Goal: Transaction & Acquisition: Purchase product/service

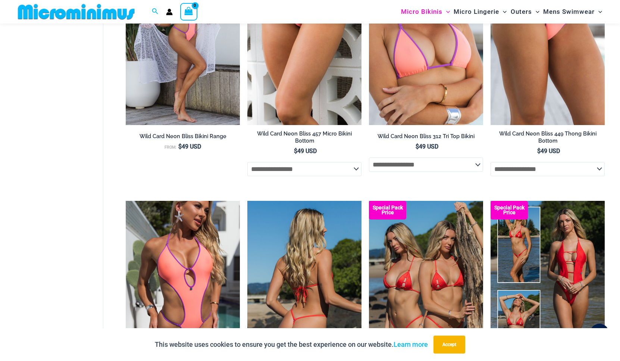
scroll to position [1896, 0]
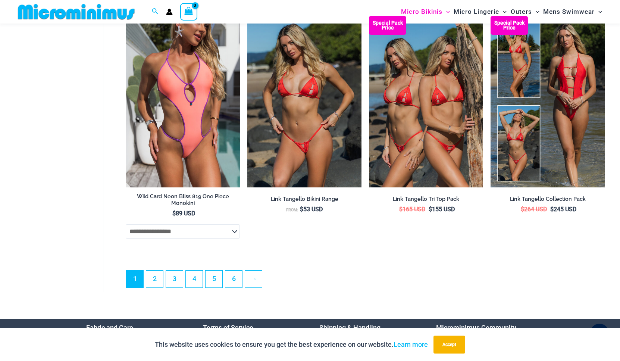
scroll to position [2008, 0]
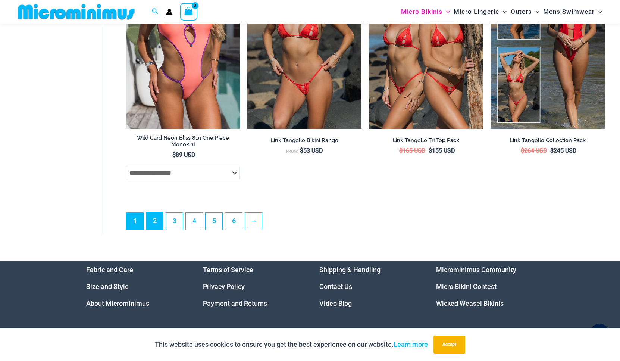
click at [157, 229] on link "2" at bounding box center [154, 221] width 17 height 18
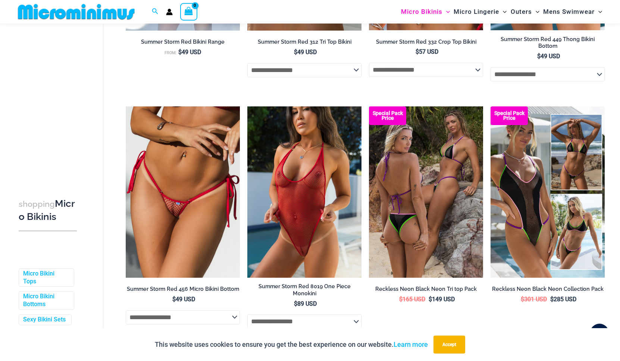
scroll to position [963, 0]
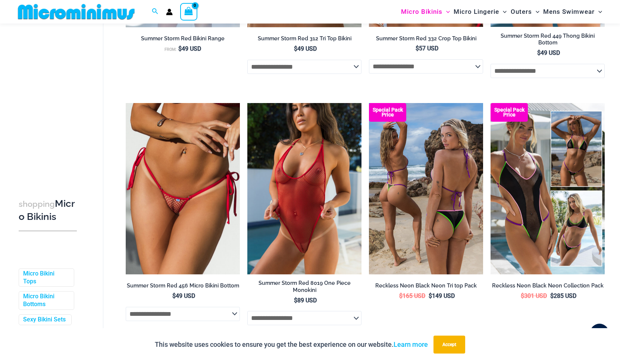
click at [427, 210] on img at bounding box center [426, 188] width 114 height 171
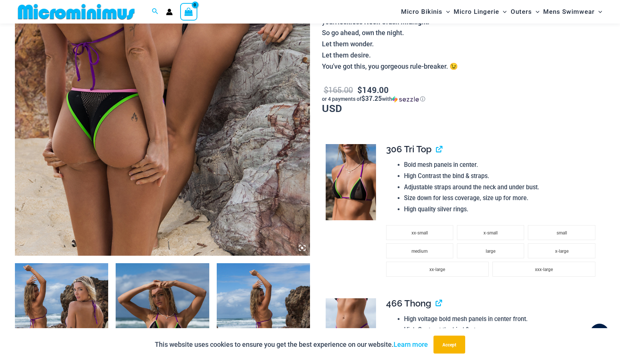
scroll to position [343, 0]
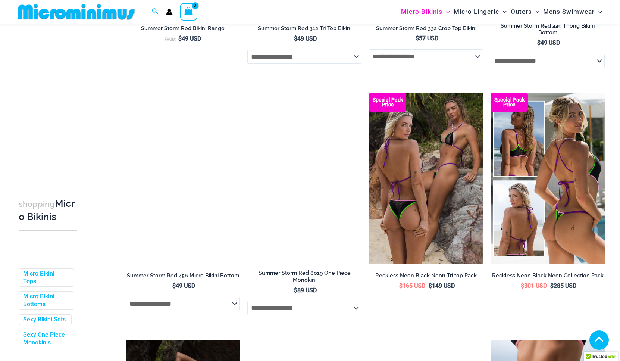
scroll to position [973, 0]
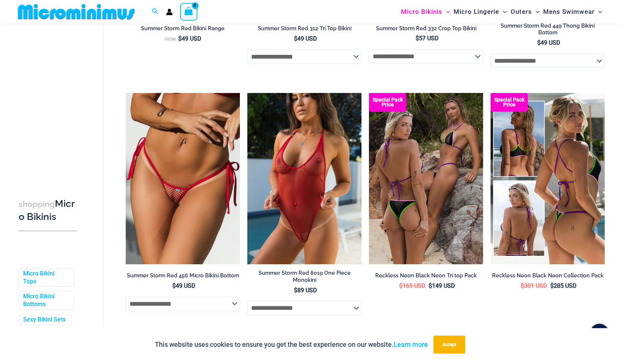
click at [521, 203] on img at bounding box center [547, 178] width 114 height 171
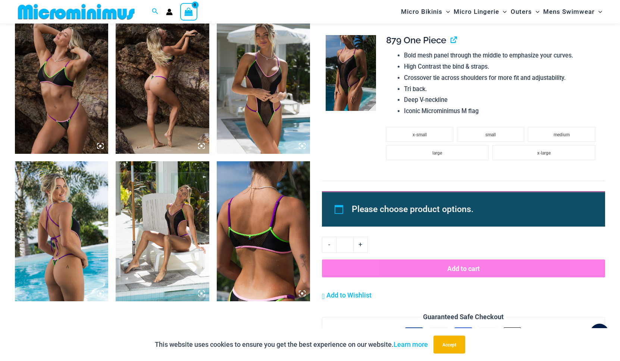
scroll to position [929, 0]
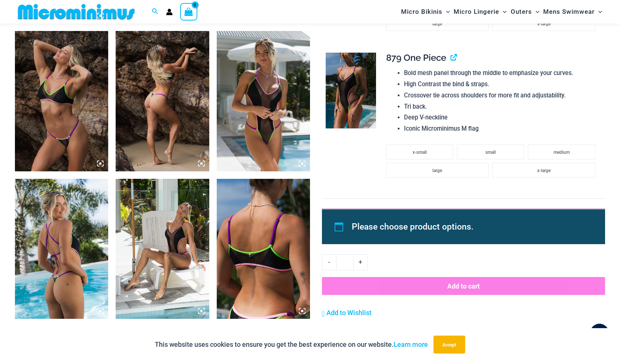
click at [159, 110] on img at bounding box center [162, 101] width 93 height 140
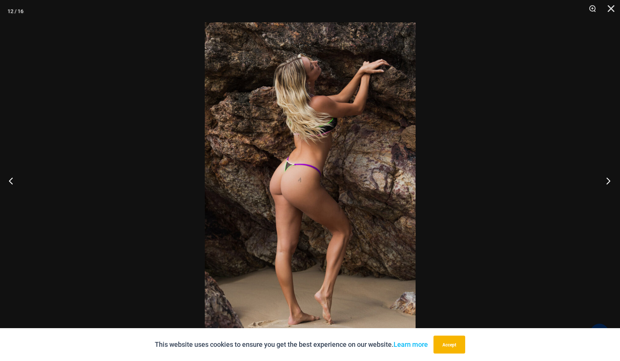
click at [599, 192] on button "Next" at bounding box center [606, 180] width 28 height 37
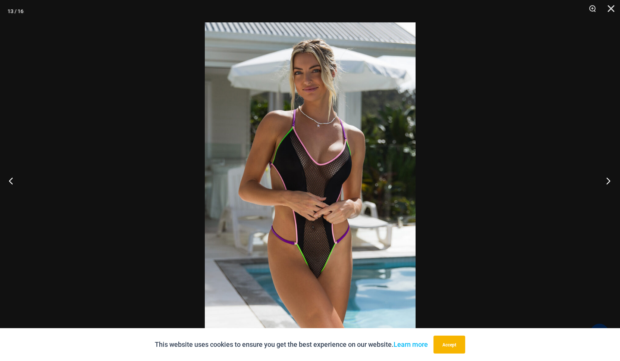
click at [599, 192] on button "Next" at bounding box center [606, 180] width 28 height 37
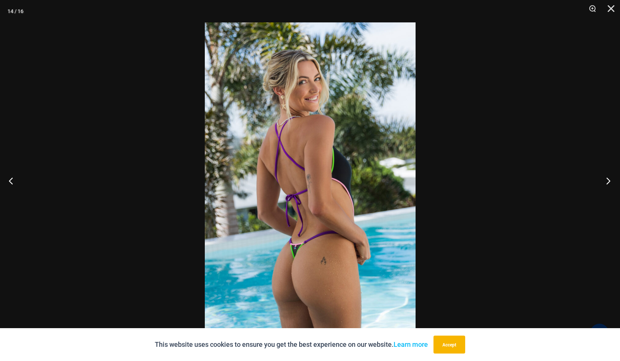
click at [599, 192] on button "Next" at bounding box center [606, 180] width 28 height 37
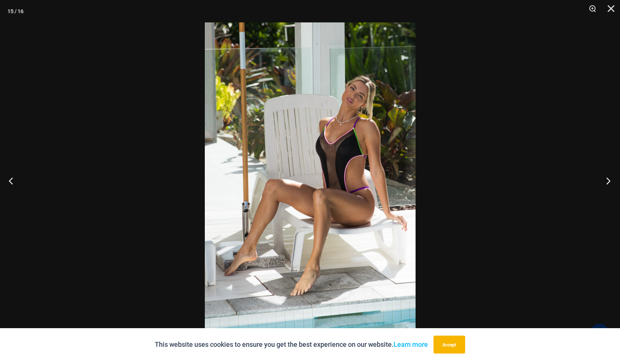
click at [599, 192] on button "Next" at bounding box center [606, 180] width 28 height 37
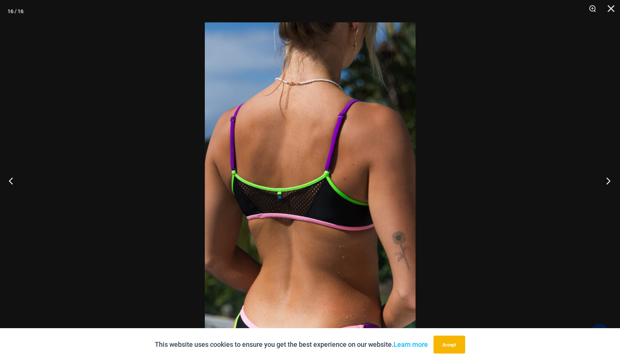
click at [598, 191] on button "Next" at bounding box center [606, 180] width 28 height 37
